Goal: Obtain resource: Download file/media

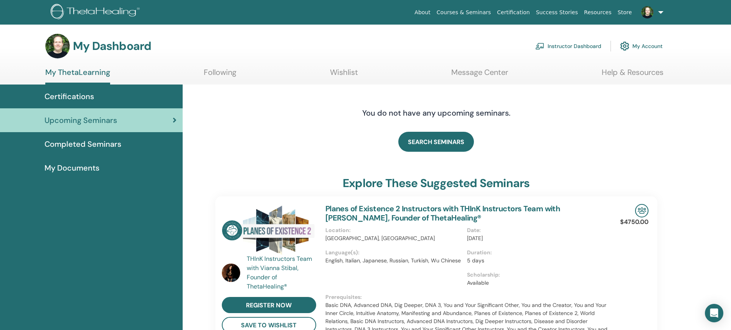
click at [555, 45] on link "Instructor Dashboard" at bounding box center [569, 46] width 66 height 17
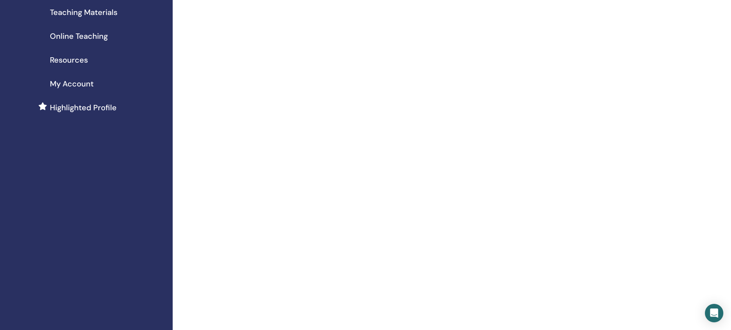
scroll to position [38, 0]
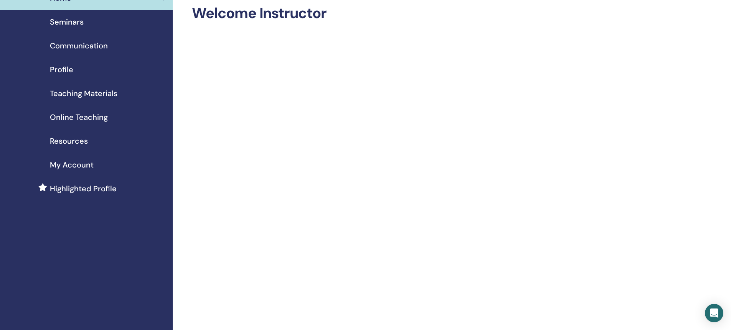
click at [102, 90] on span "Teaching Materials" at bounding box center [84, 94] width 68 height 12
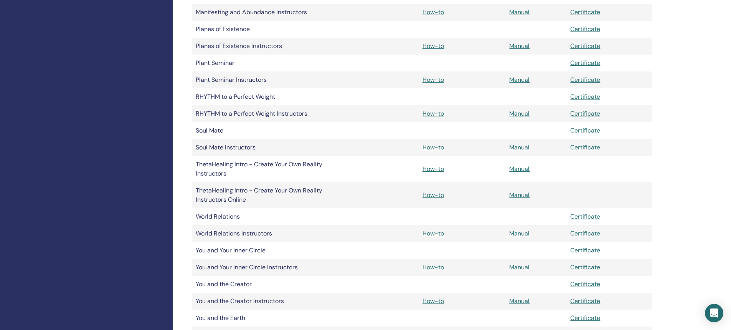
scroll to position [614, 0]
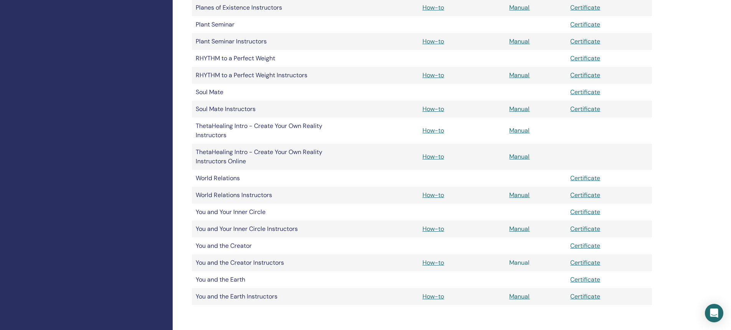
click at [513, 263] on link "Manual" at bounding box center [519, 262] width 20 height 8
